Goal: Find specific page/section: Find specific page/section

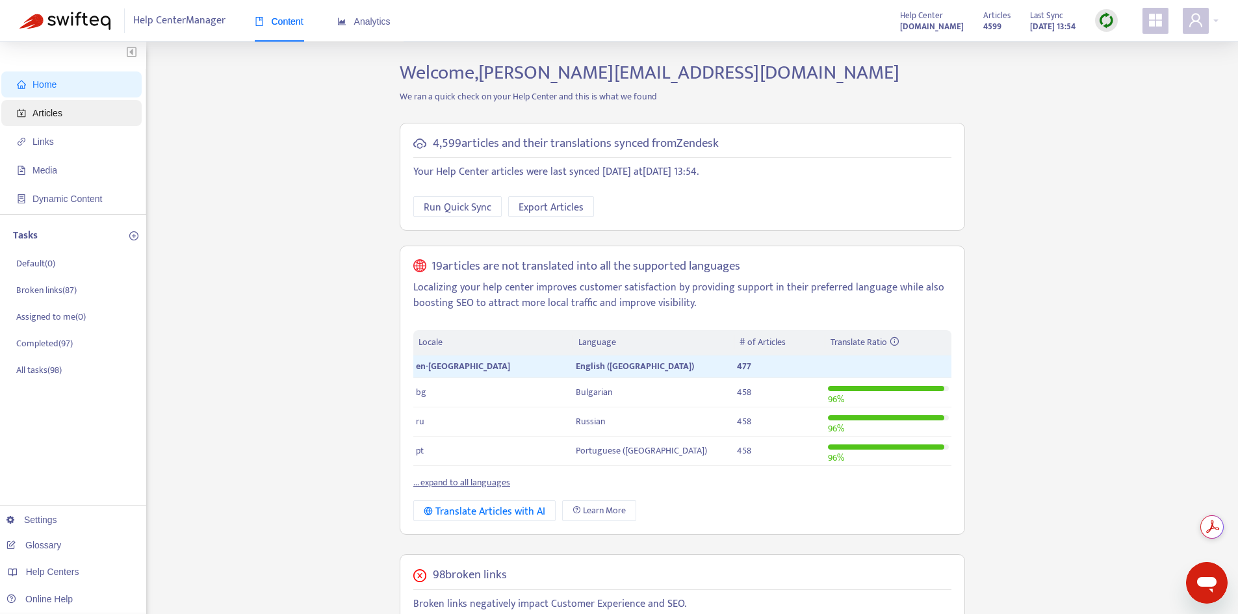
click at [64, 115] on span "Articles" at bounding box center [74, 113] width 114 height 26
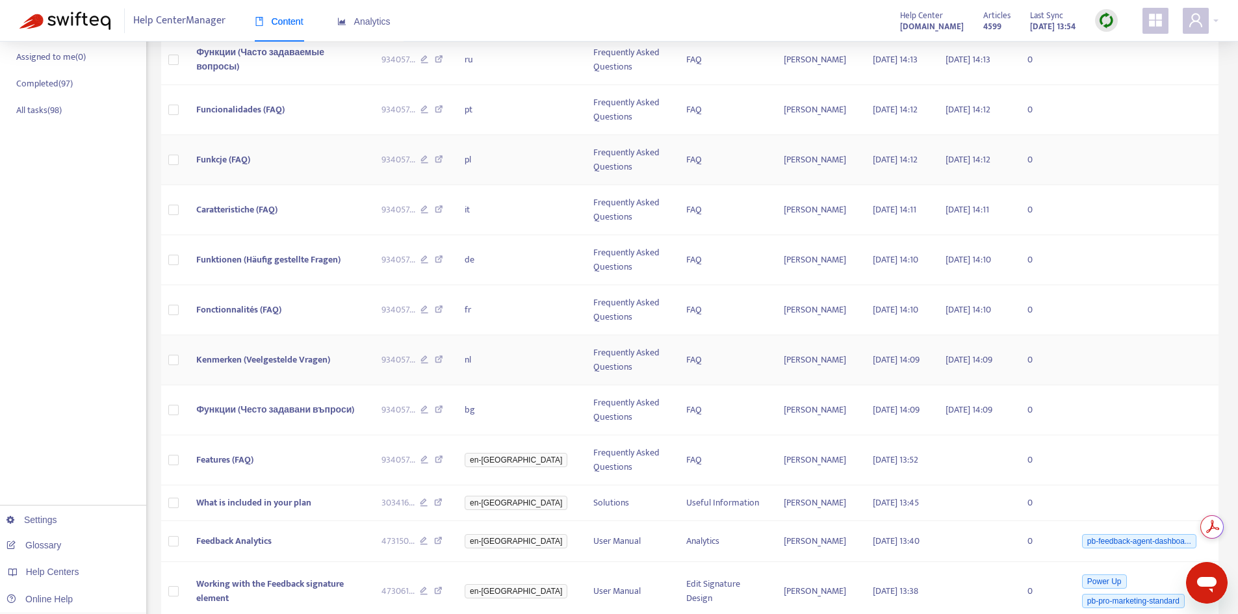
scroll to position [464, 0]
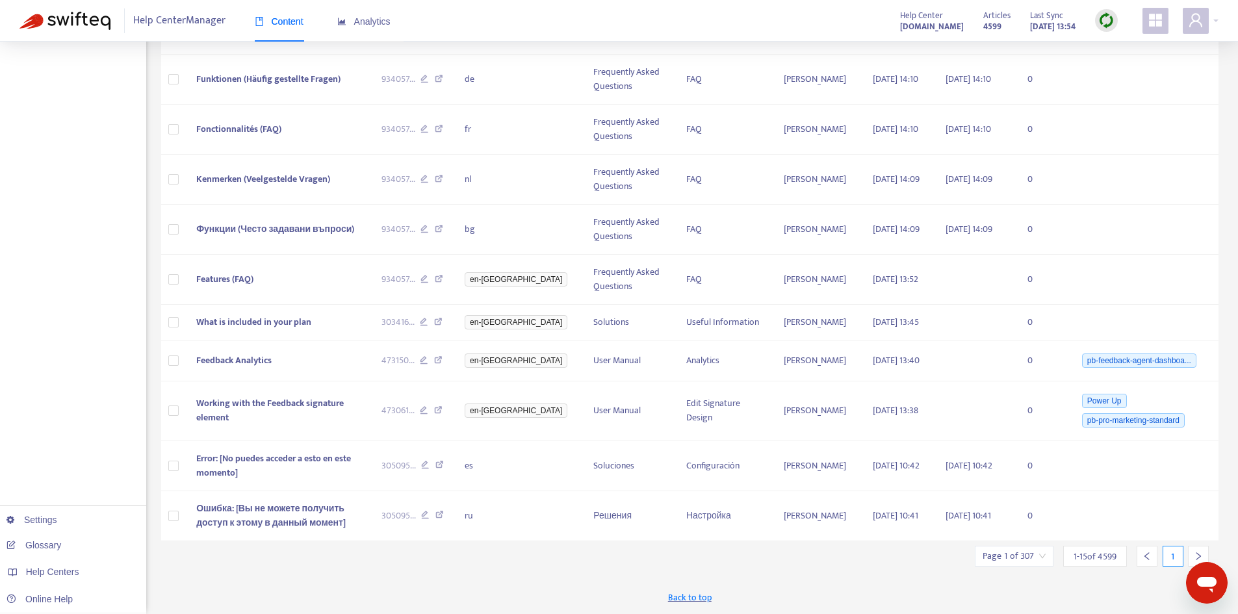
click at [1199, 554] on icon "right" at bounding box center [1198, 556] width 9 height 9
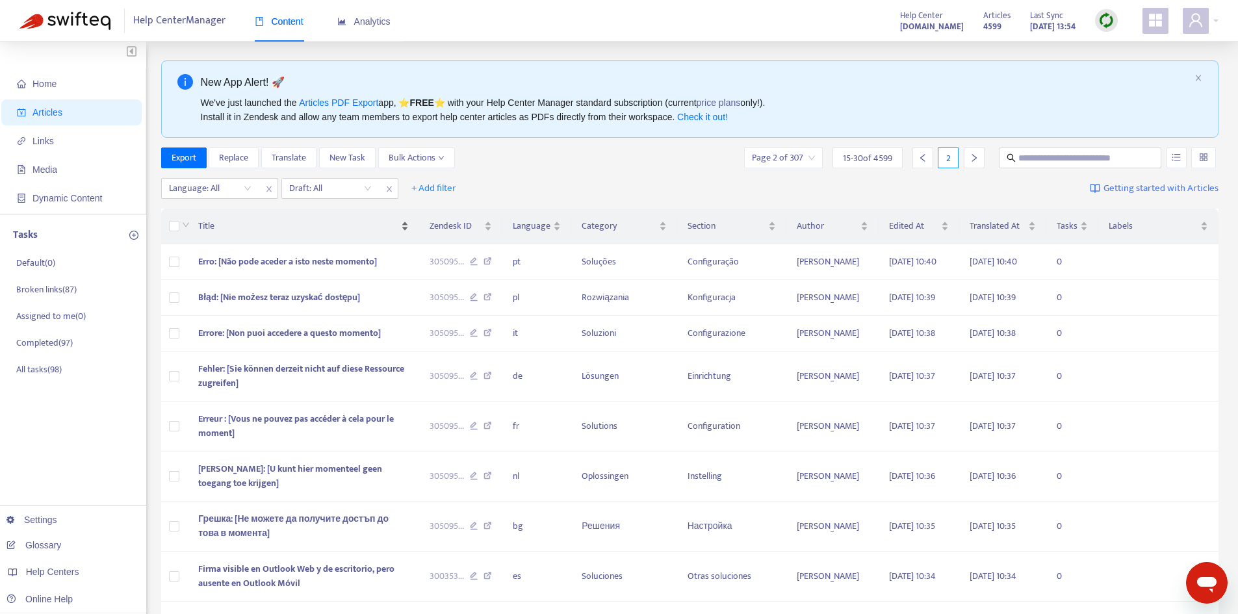
scroll to position [0, 0]
click at [225, 193] on div at bounding box center [203, 189] width 79 height 16
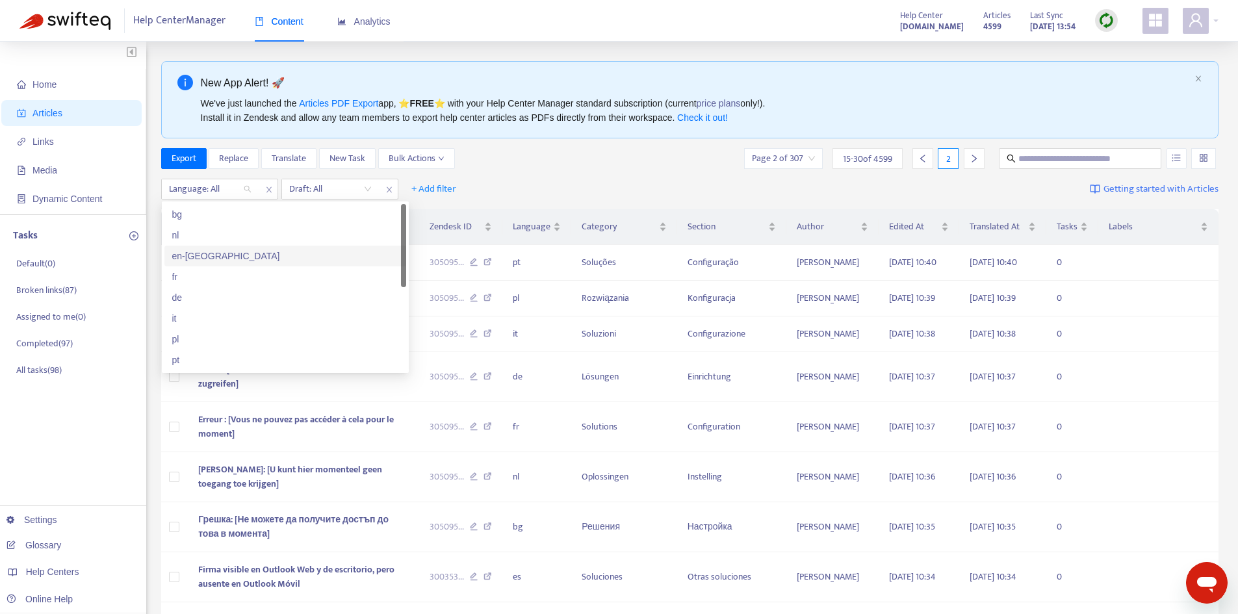
click at [210, 261] on div "en-[GEOGRAPHIC_DATA]" at bounding box center [285, 256] width 226 height 14
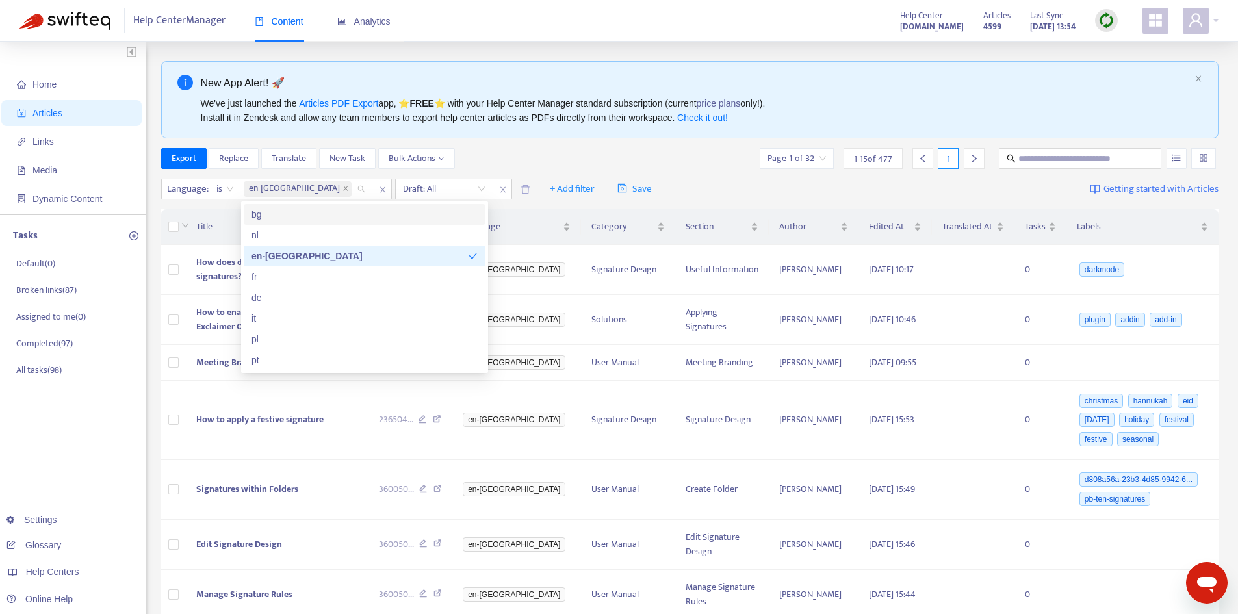
click at [617, 173] on div "Export Replace Translate New Task Bulk Actions Page 1 of 32 1 - 15 of 477 1" at bounding box center [690, 161] width 1058 height 26
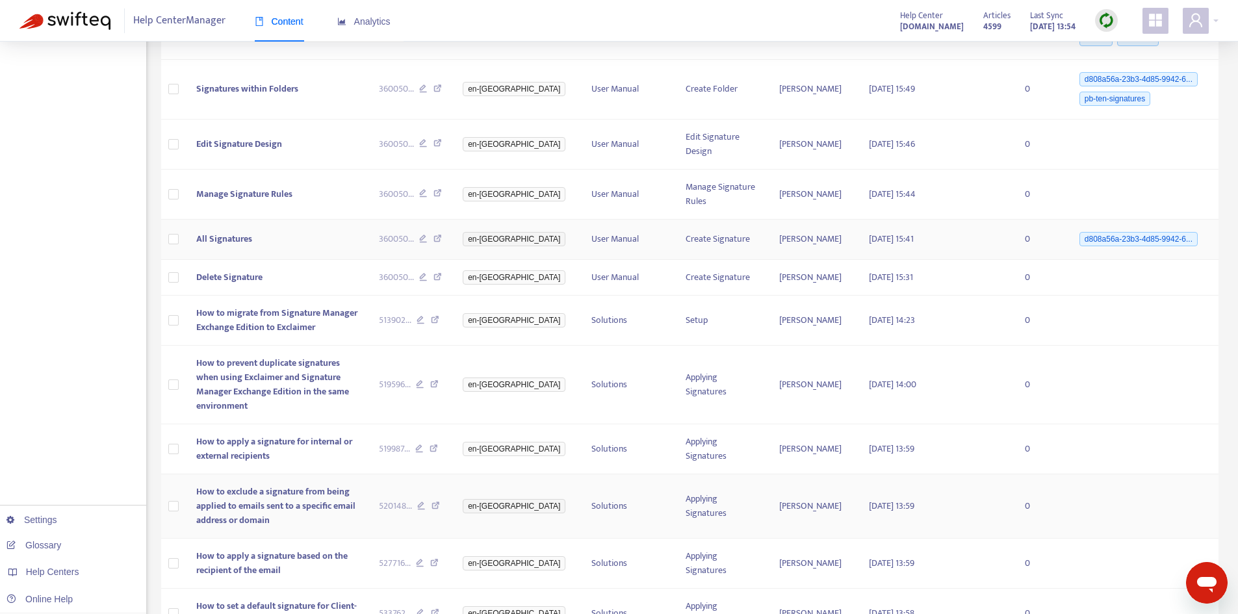
scroll to position [508, 0]
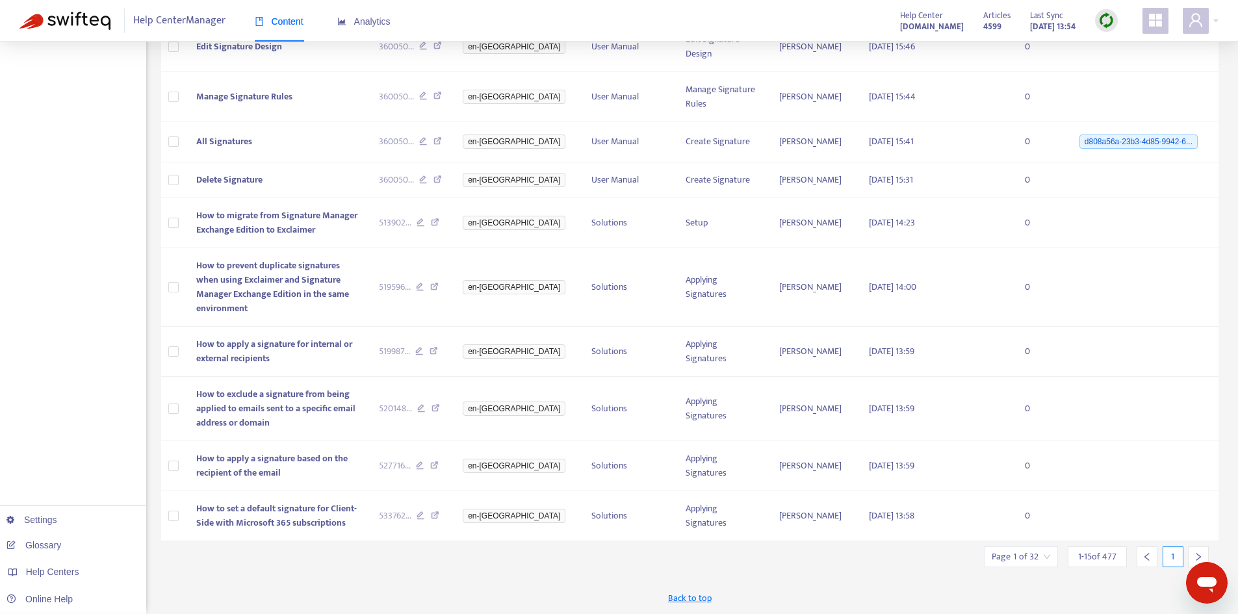
click at [1149, 556] on icon "left" at bounding box center [1147, 556] width 9 height 9
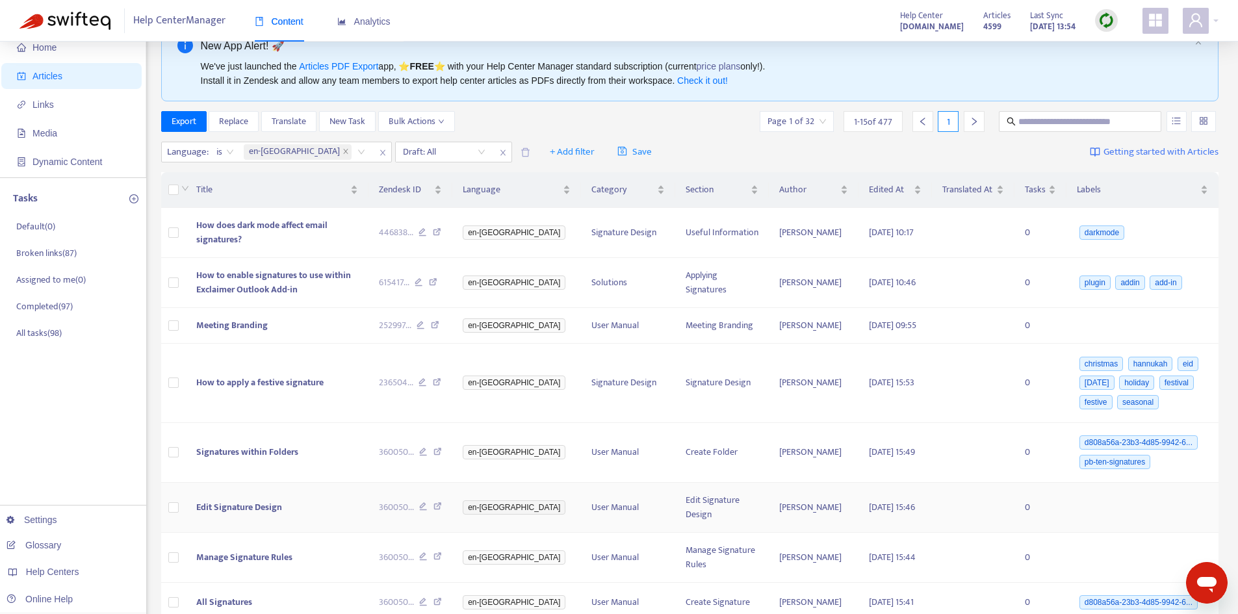
scroll to position [0, 0]
